Goal: Task Accomplishment & Management: Use online tool/utility

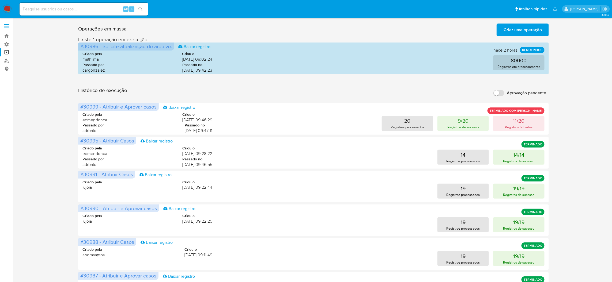
click at [536, 35] on span "Criar uma operação" at bounding box center [522, 30] width 38 height 12
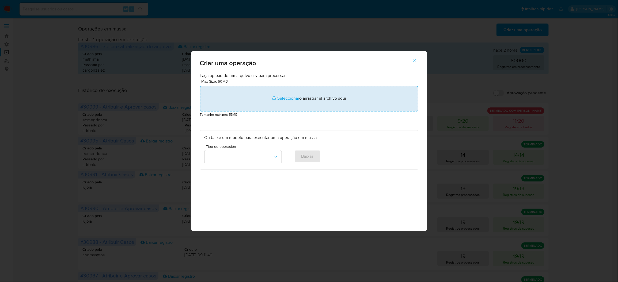
click at [322, 112] on input "file" at bounding box center [309, 99] width 218 height 26
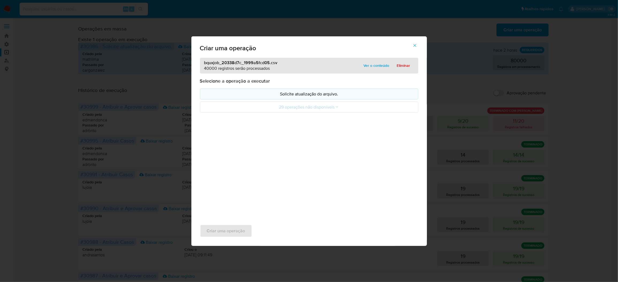
click at [304, 97] on p "Solicite atualização do arquivo." at bounding box center [308, 94] width 209 height 6
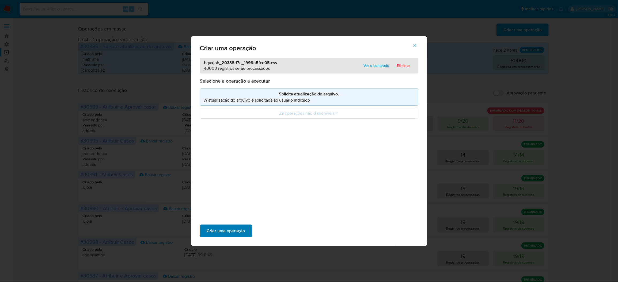
click at [245, 225] on span "Criar uma operação" at bounding box center [226, 231] width 38 height 12
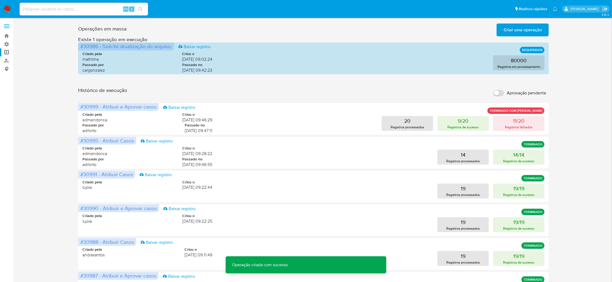
click at [524, 28] on span "Criar uma operação" at bounding box center [522, 30] width 38 height 12
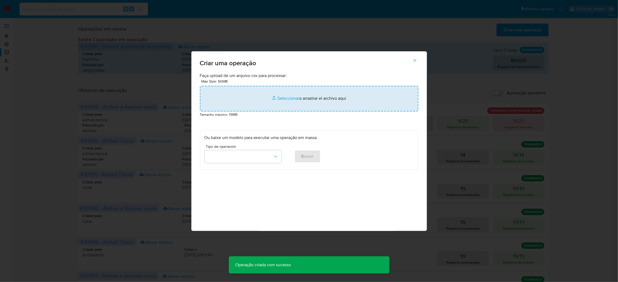
click at [309, 112] on input "file" at bounding box center [309, 99] width 218 height 26
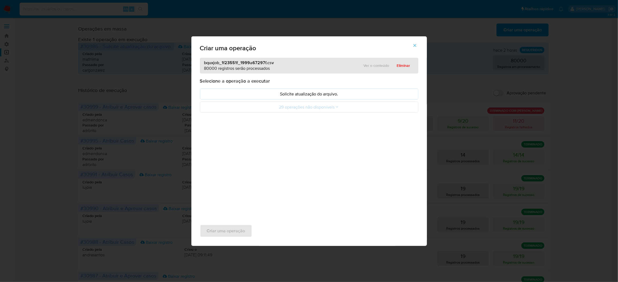
click at [294, 84] on p "Selecione a operação a executar" at bounding box center [309, 81] width 218 height 6
click at [296, 105] on div "Selecione a operação a executar Solicite atualização do arquivo. 29 operações n…" at bounding box center [309, 95] width 218 height 35
click at [298, 97] on p "Solicite atualização do arquivo." at bounding box center [308, 94] width 209 height 6
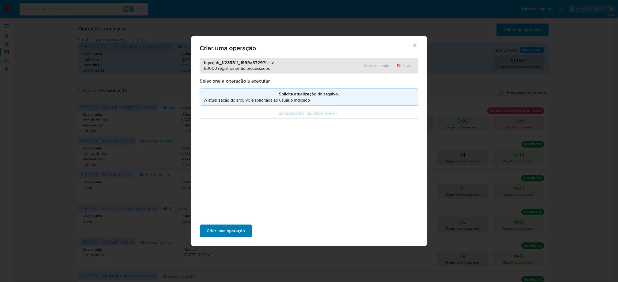
click at [245, 225] on span "Criar uma operação" at bounding box center [226, 231] width 38 height 12
